Goal: Information Seeking & Learning: Learn about a topic

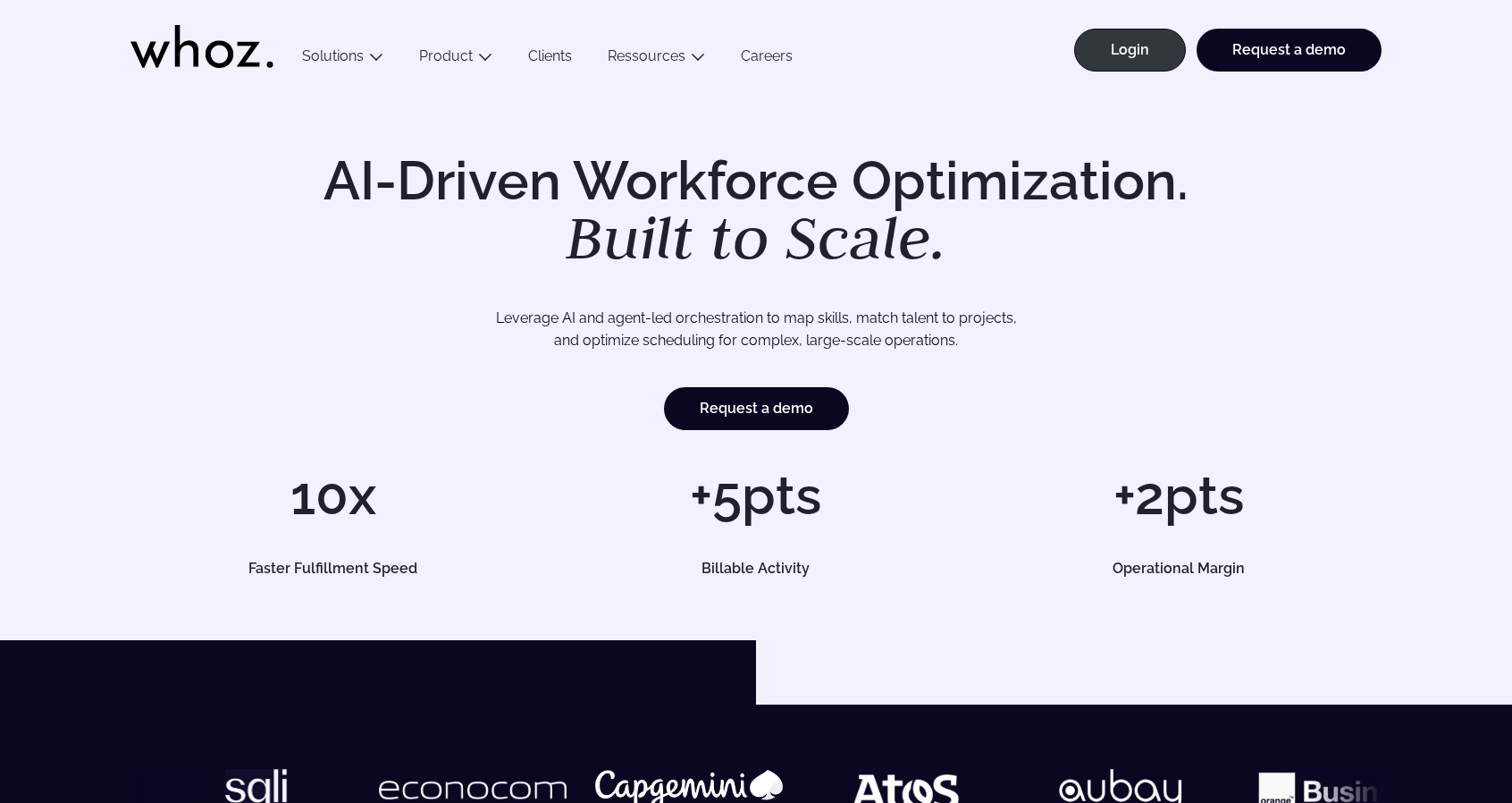
click at [561, 60] on link "Clients" at bounding box center [550, 59] width 79 height 24
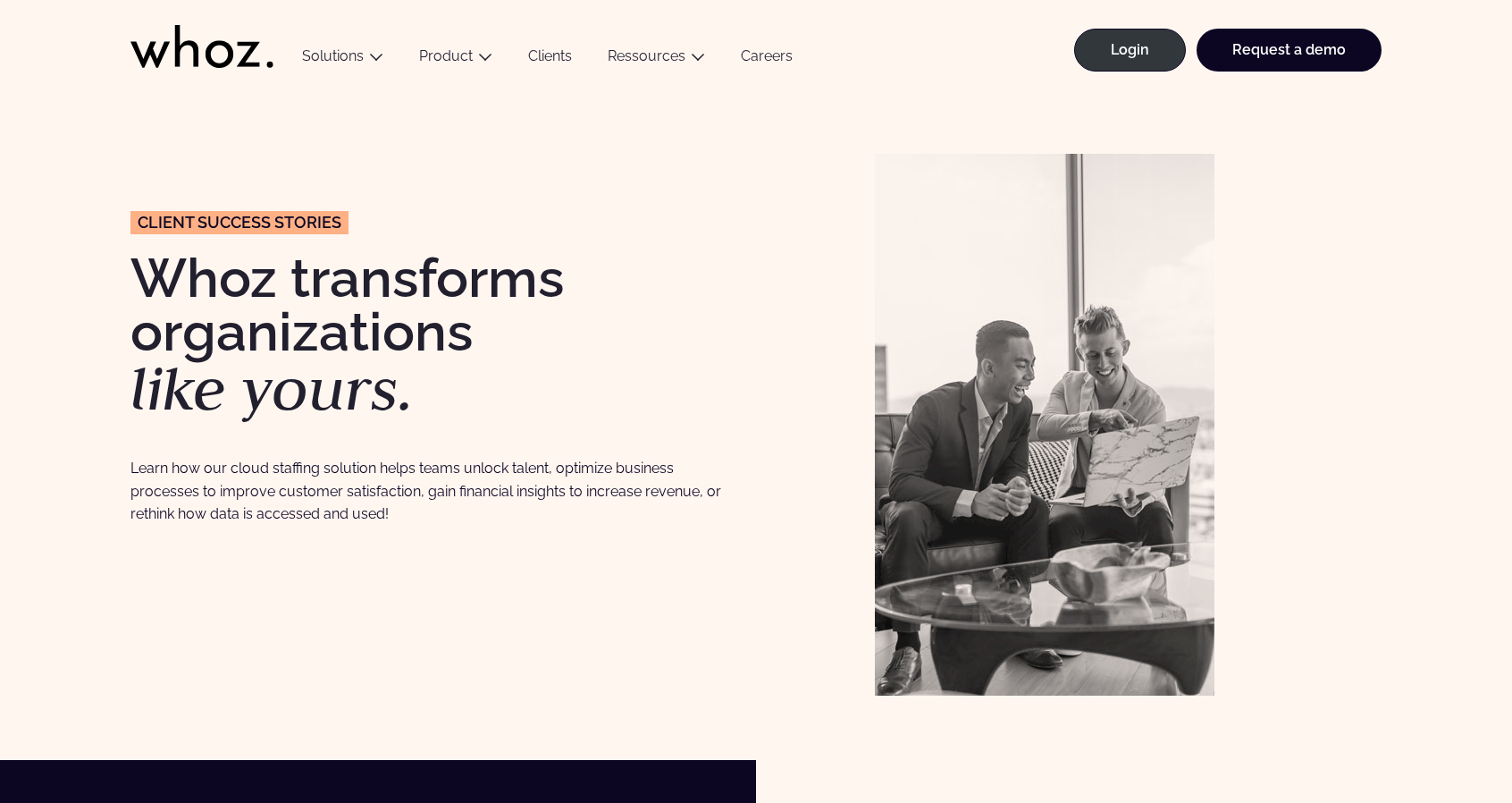
click at [199, 46] on icon at bounding box center [201, 46] width 143 height 43
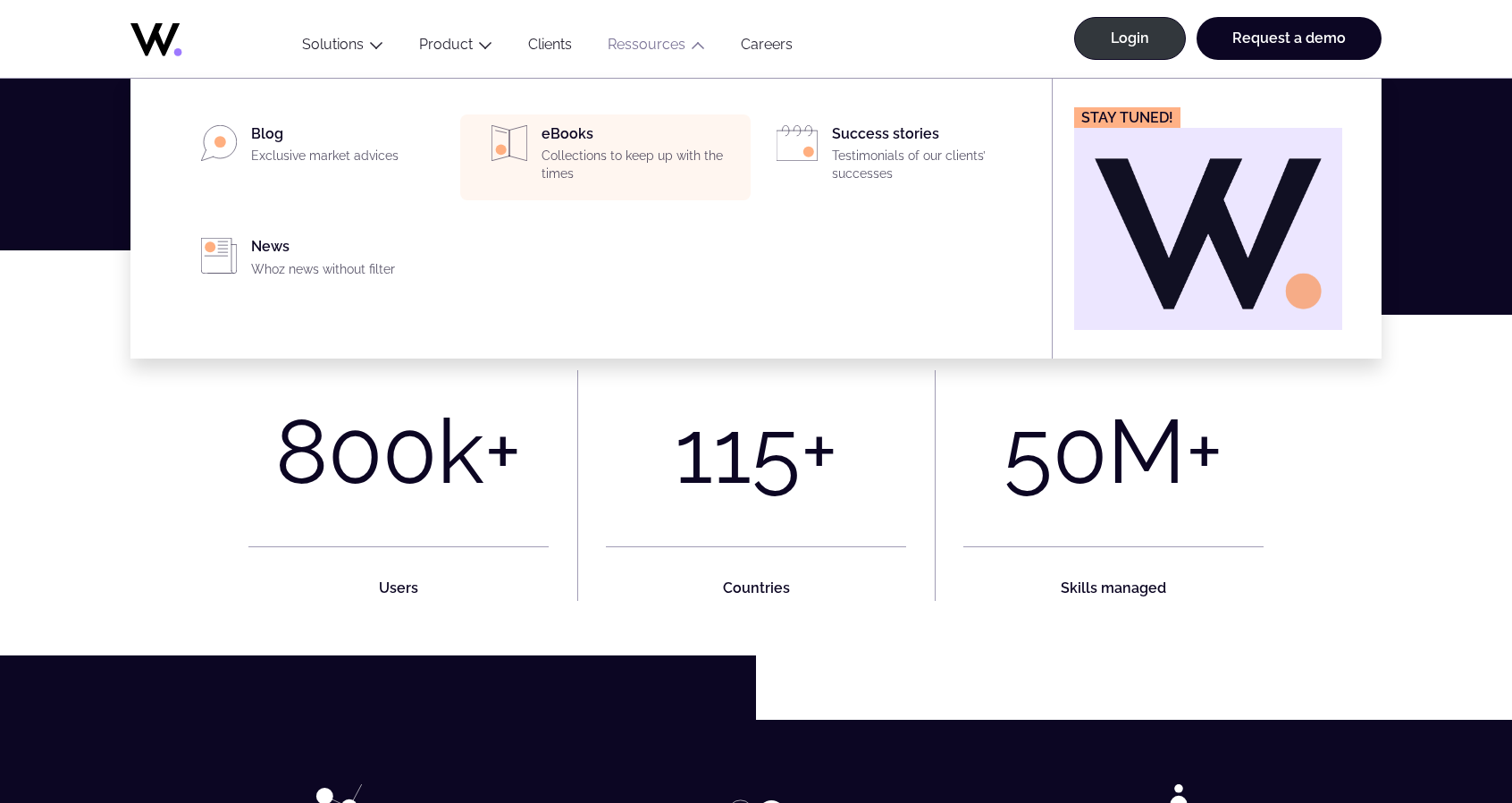
scroll to position [1073, 0]
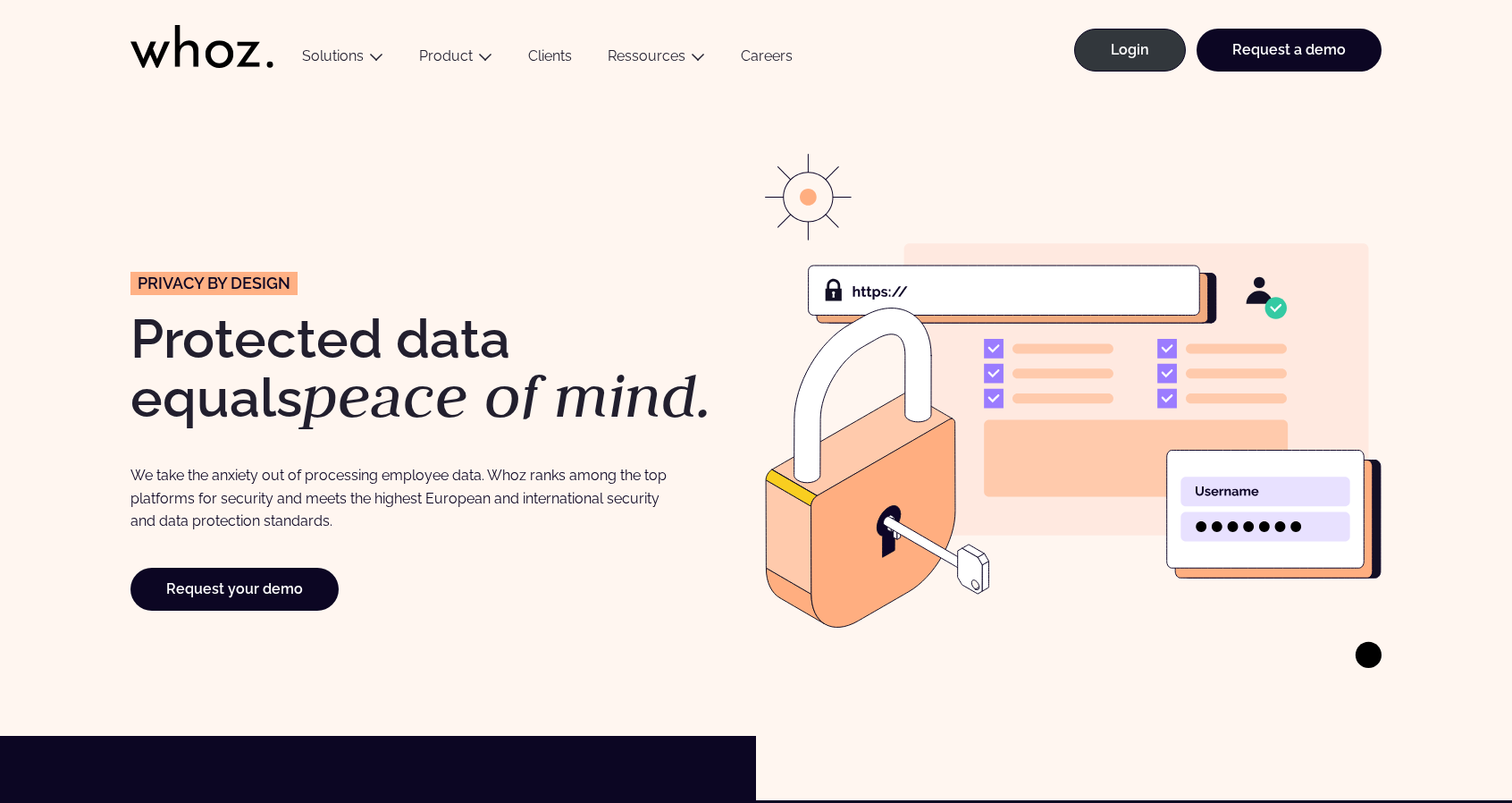
click at [243, 47] on icon at bounding box center [201, 46] width 143 height 43
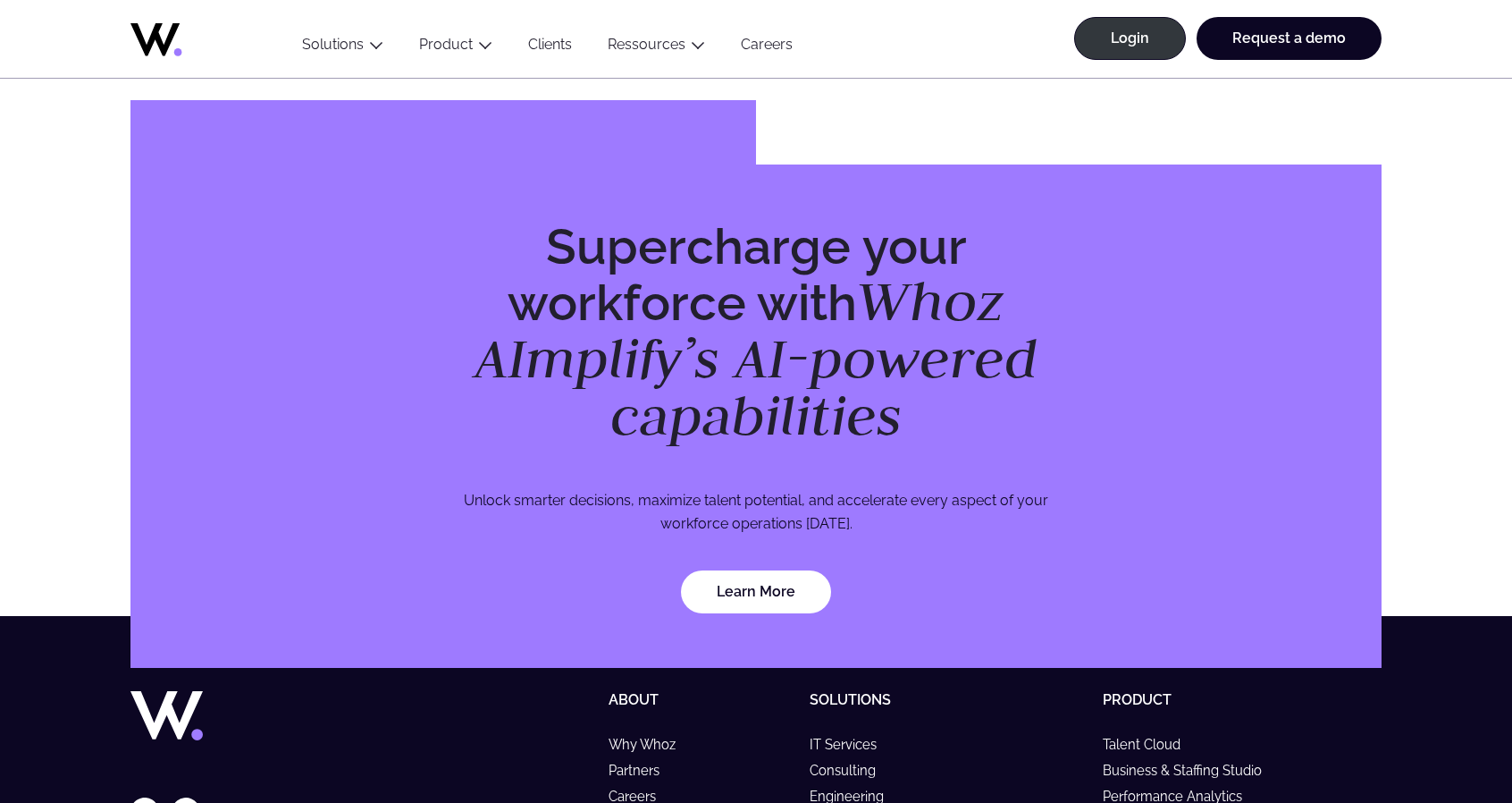
scroll to position [5228, 0]
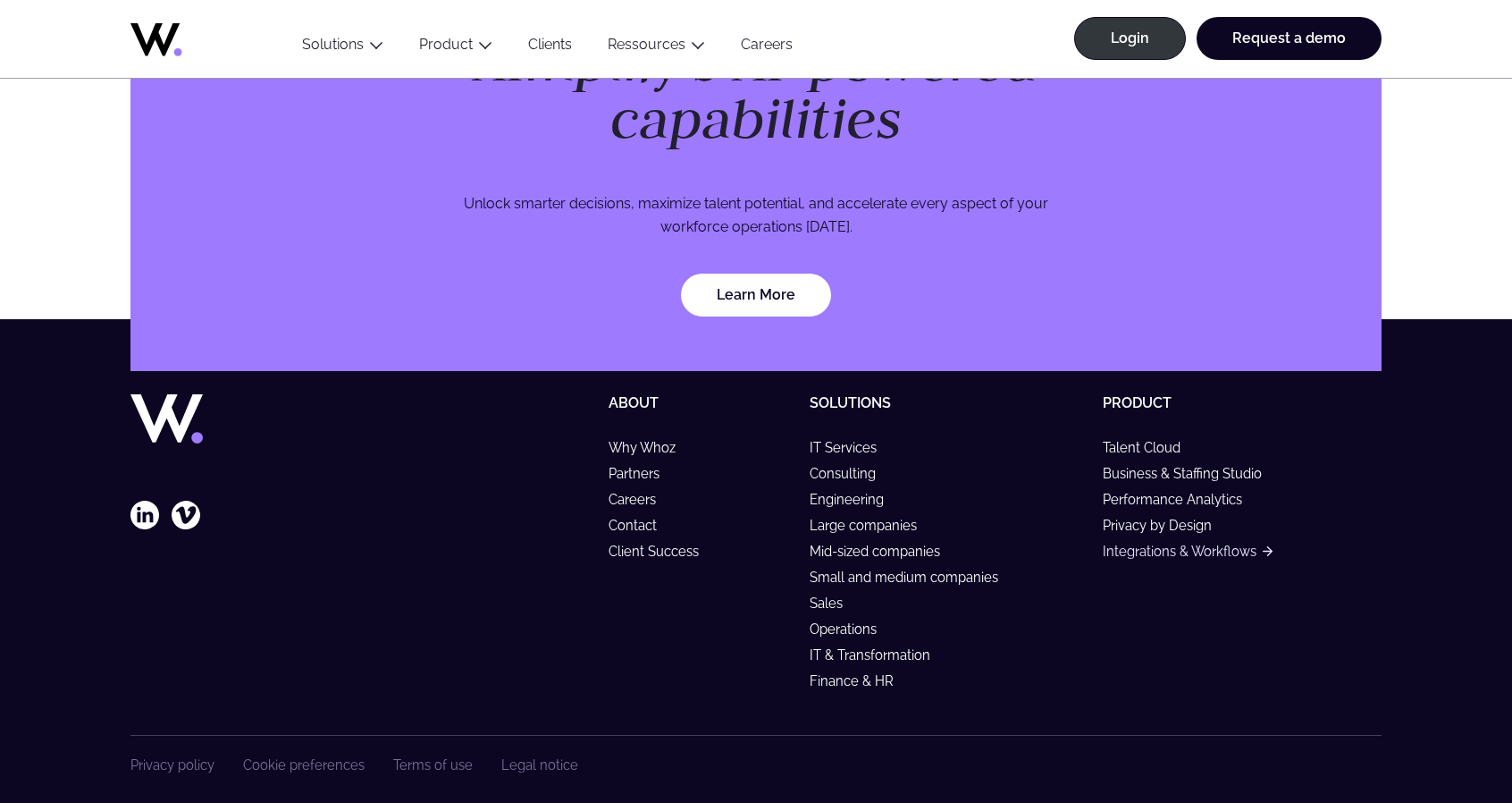
click at [1178, 543] on link "Integrations & Workflows" at bounding box center [1188, 551] width 170 height 15
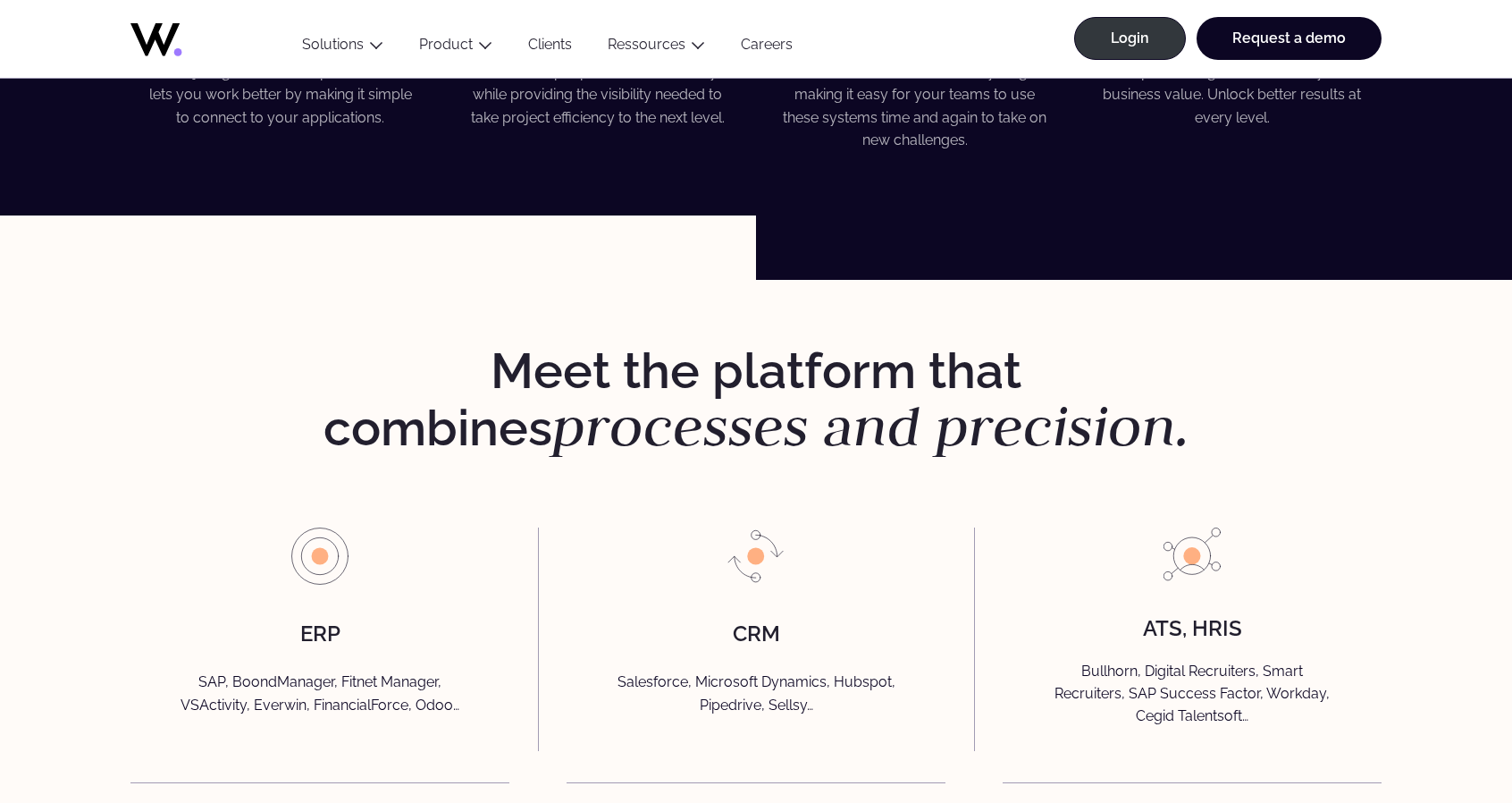
scroll to position [3754, 0]
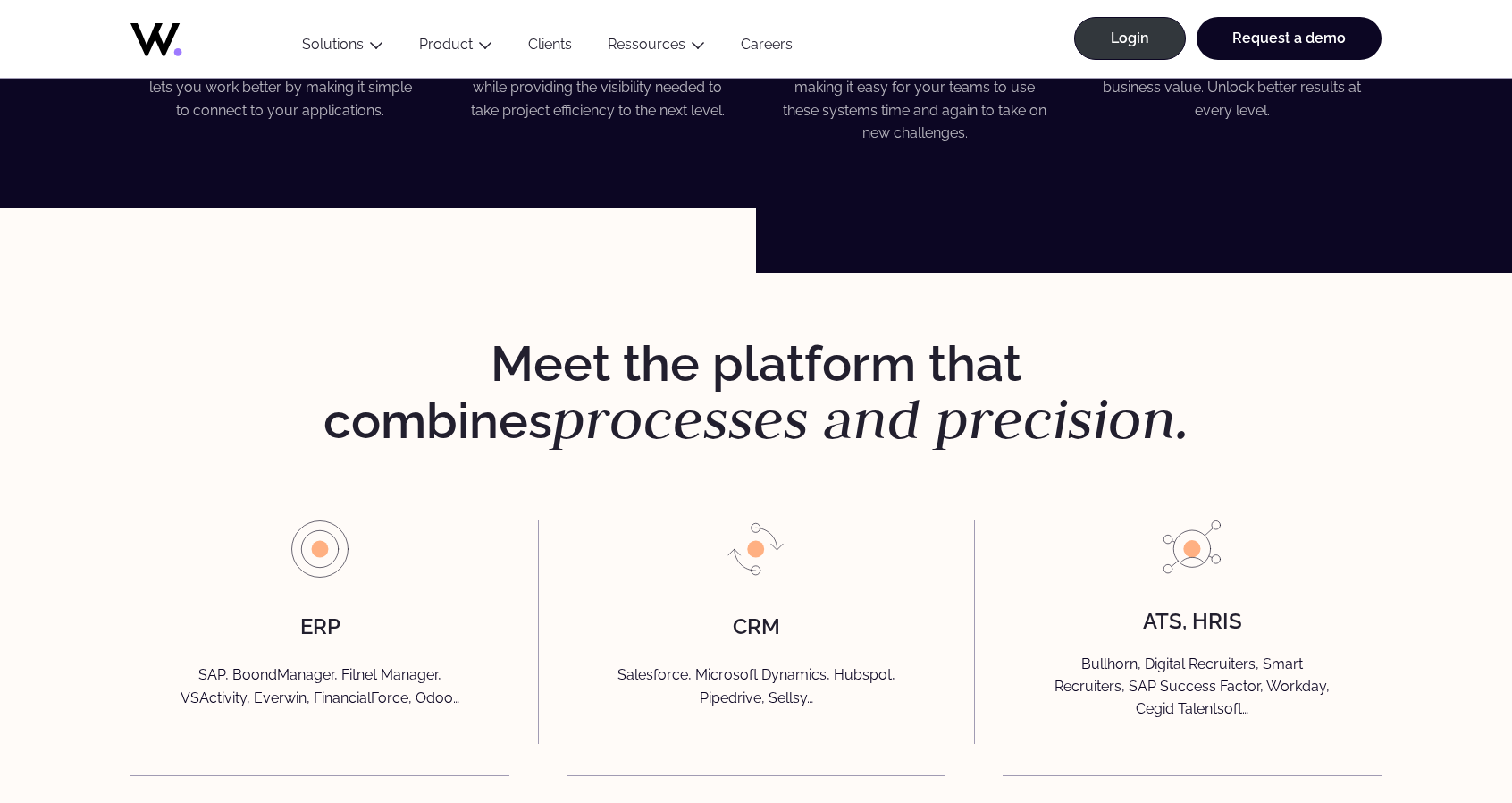
click at [640, 273] on div "Meet the platform that combines processes and precision. ERP SAP, BoondManager,…" at bounding box center [756, 703] width 1512 height 861
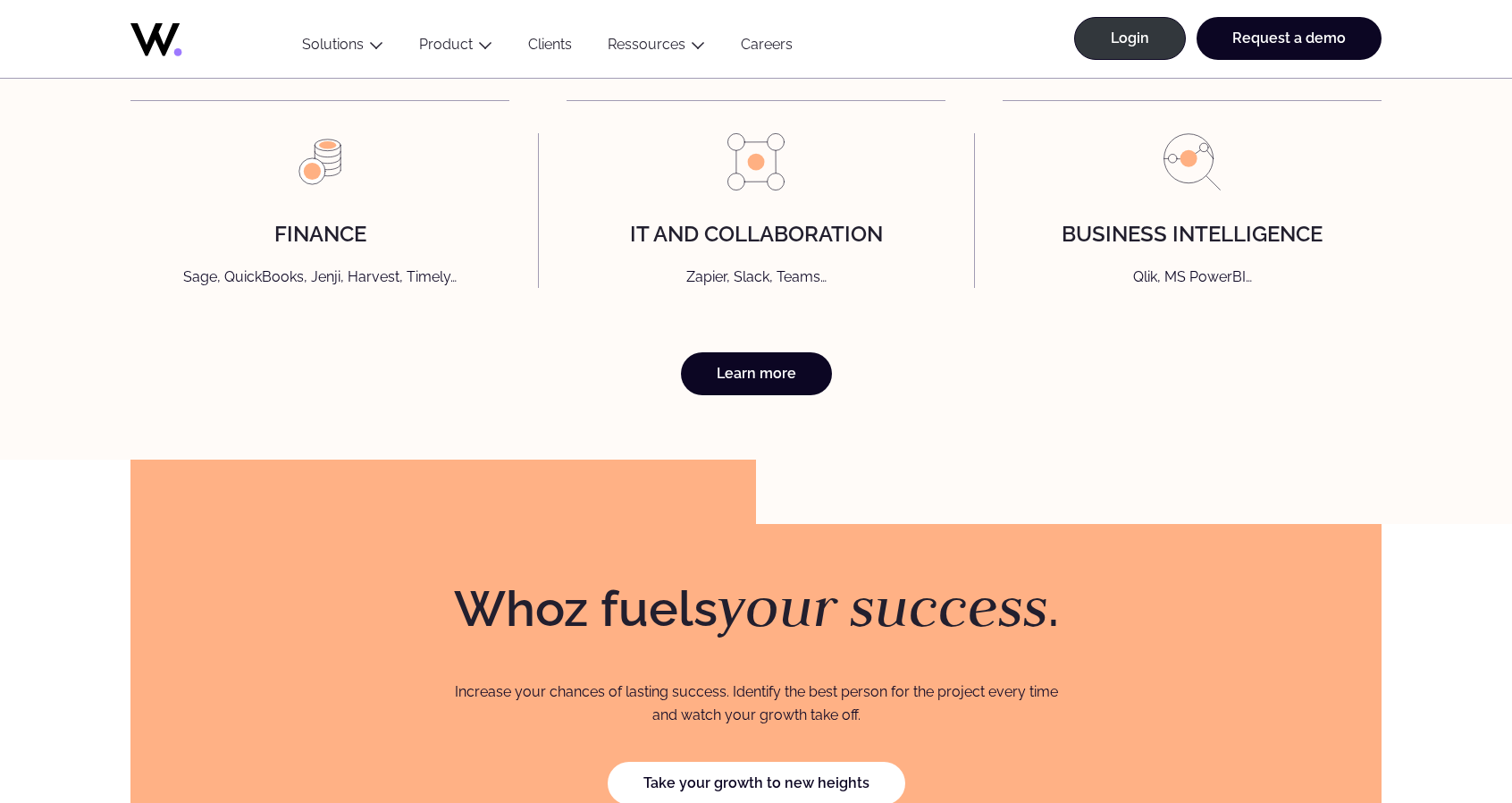
scroll to position [4444, 0]
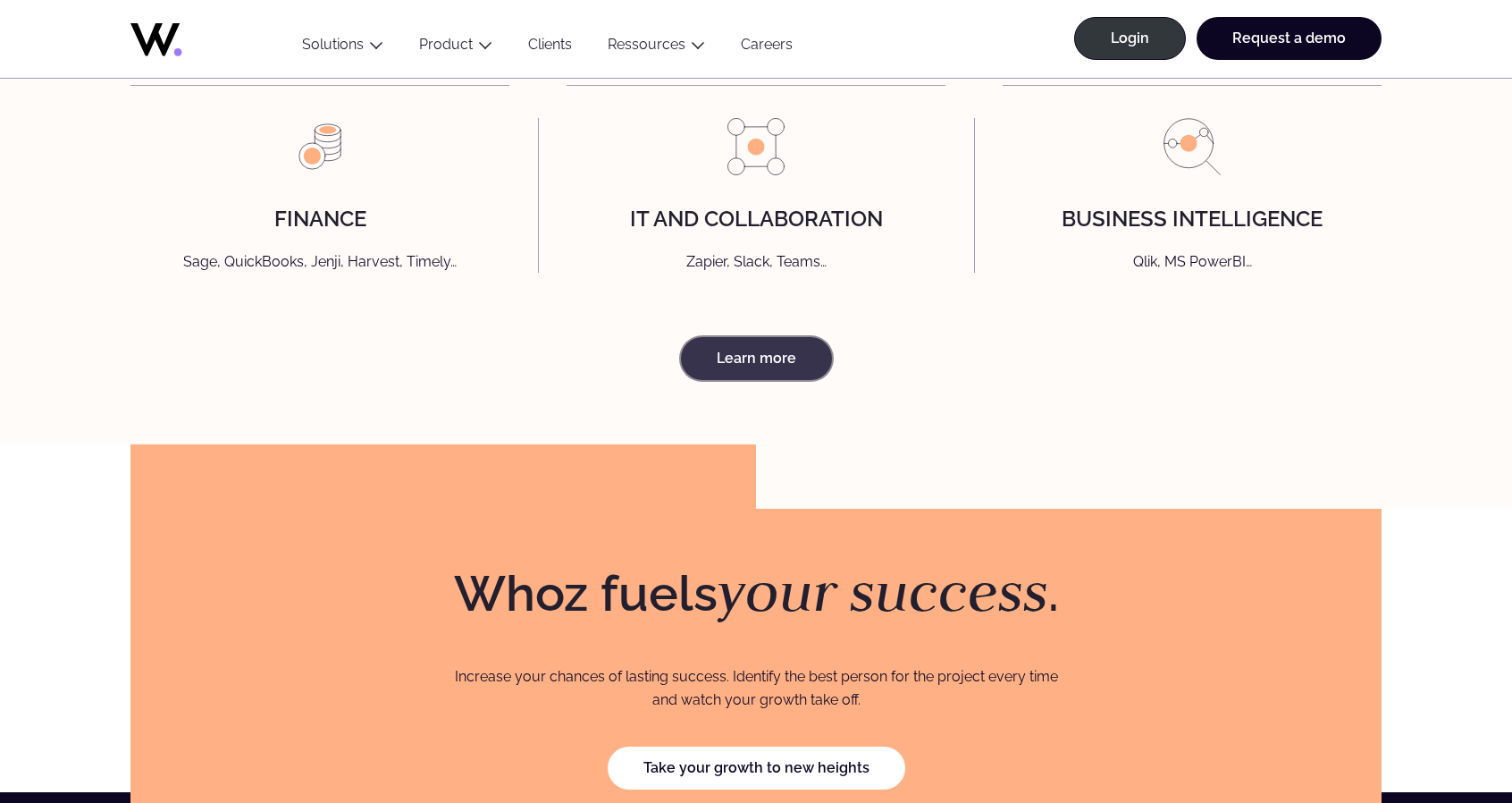
click at [772, 380] on link "Learn more" at bounding box center [756, 358] width 151 height 43
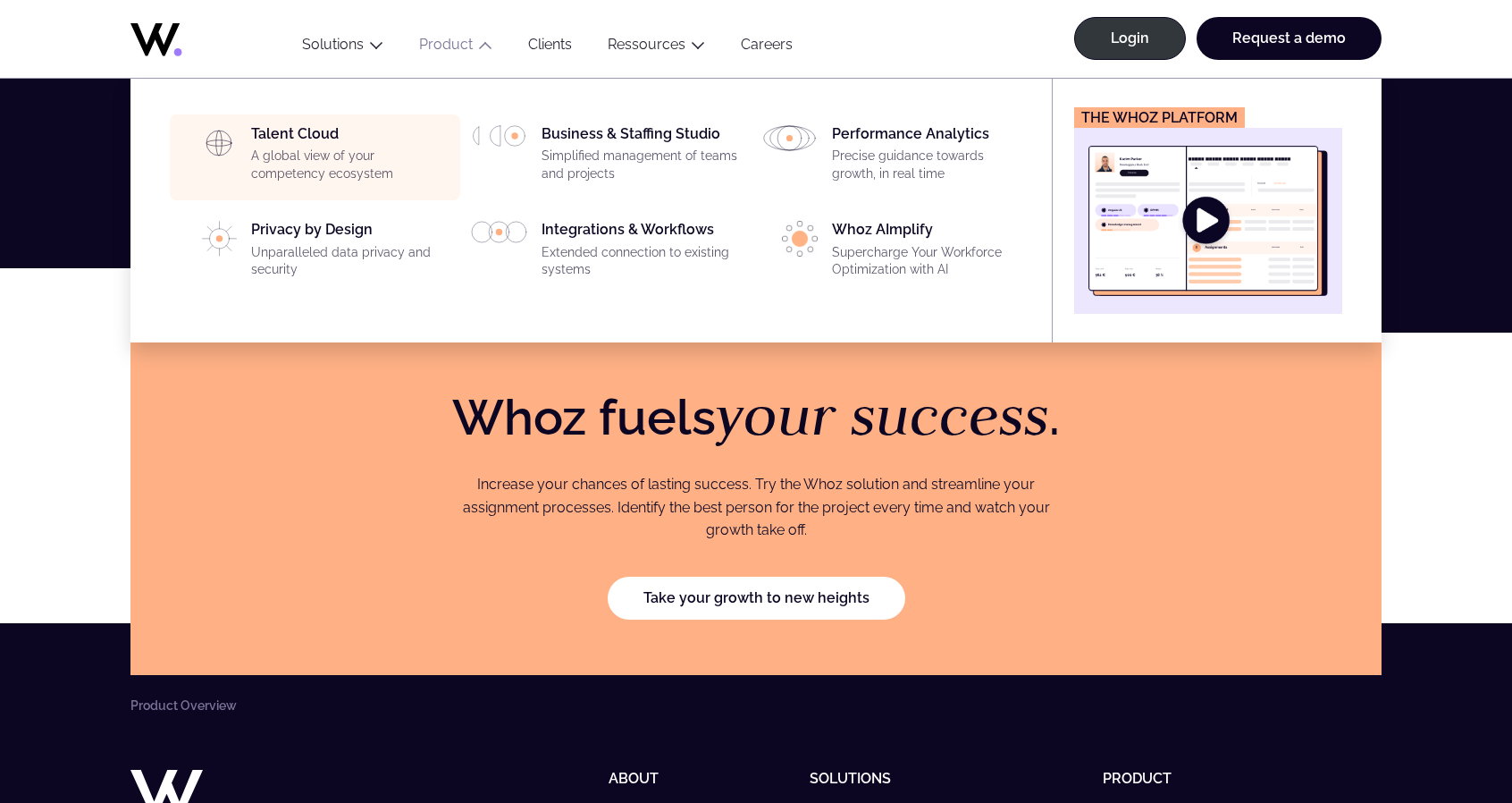
scroll to position [2324, 0]
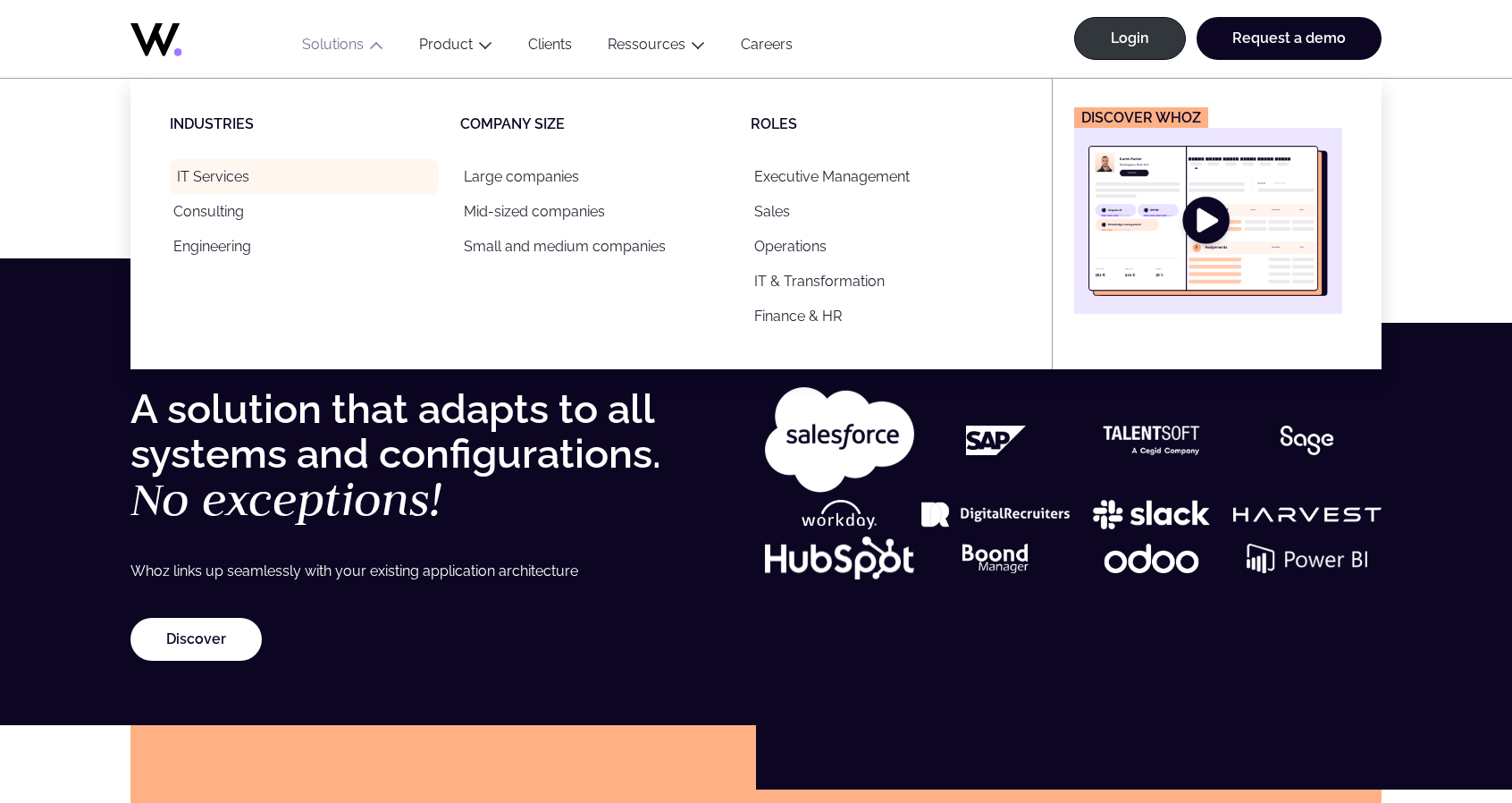
click at [252, 175] on link "IT Services" at bounding box center [303, 177] width 269 height 35
